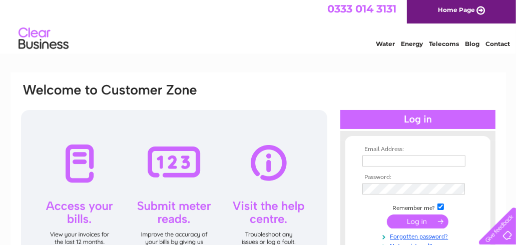
scroll to position [50, 0]
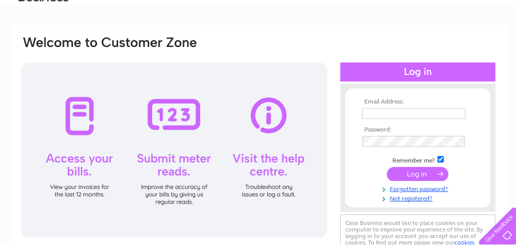
click at [73, 158] on div at bounding box center [174, 150] width 306 height 175
click at [79, 119] on div at bounding box center [174, 150] width 306 height 175
click at [381, 112] on input "text" at bounding box center [413, 113] width 103 height 11
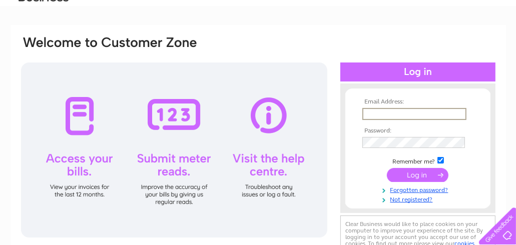
type input "juliedeighan55@hotmail.co.uk"
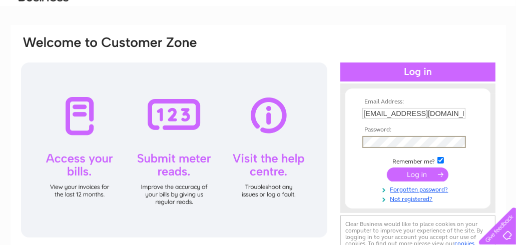
click at [410, 171] on input "submit" at bounding box center [418, 175] width 62 height 14
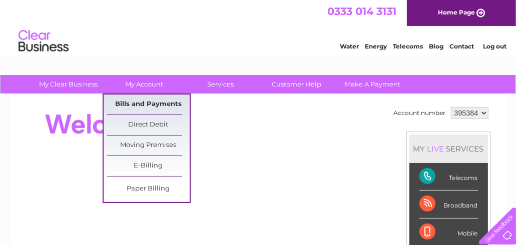
click at [140, 101] on link "Bills and Payments" at bounding box center [148, 105] width 83 height 20
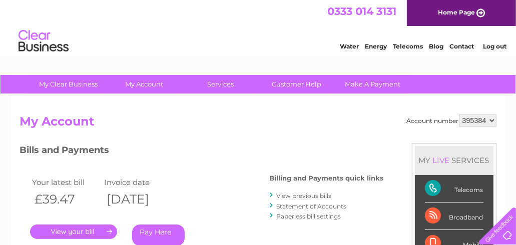
scroll to position [50, 0]
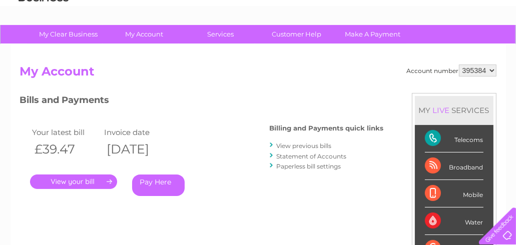
click at [109, 180] on link "." at bounding box center [73, 182] width 87 height 15
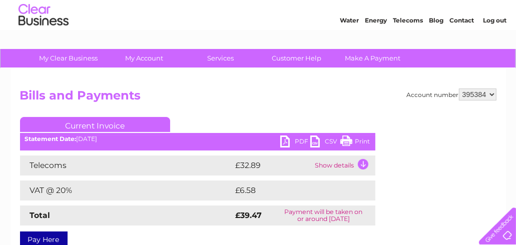
scroll to position [50, 0]
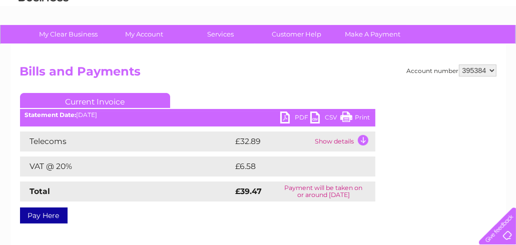
click at [292, 116] on link "PDF" at bounding box center [295, 119] width 30 height 15
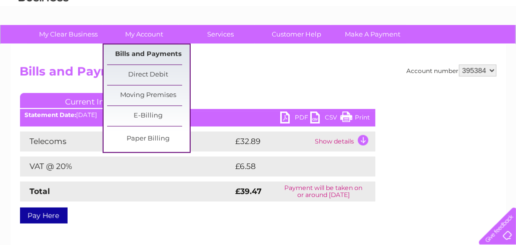
click at [150, 52] on link "Bills and Payments" at bounding box center [148, 55] width 83 height 20
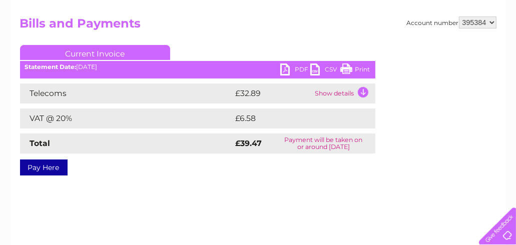
scroll to position [150, 0]
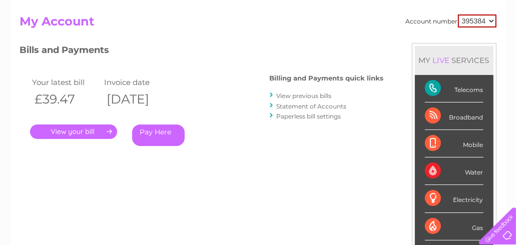
click at [311, 96] on link "View previous bills" at bounding box center [304, 96] width 55 height 8
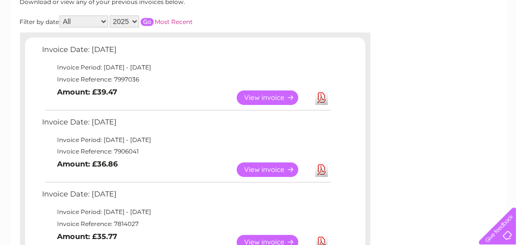
scroll to position [150, 0]
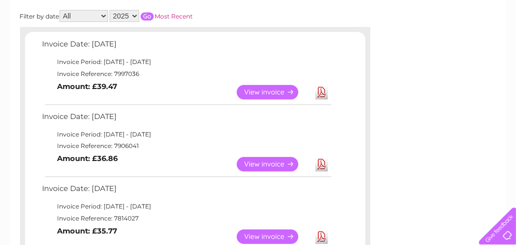
click at [268, 159] on link "View" at bounding box center [274, 164] width 74 height 15
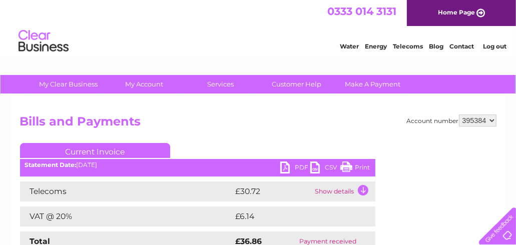
click at [284, 164] on link "PDF" at bounding box center [295, 169] width 30 height 15
